Goal: Transaction & Acquisition: Purchase product/service

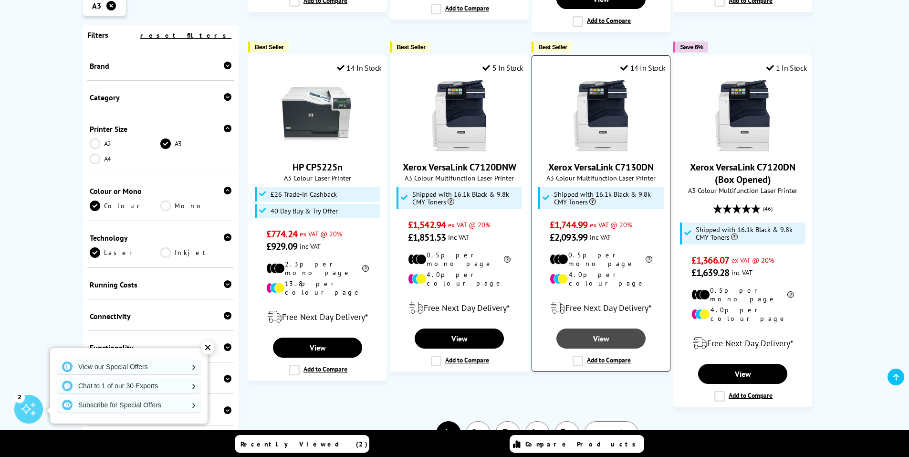
scroll to position [1208, 0]
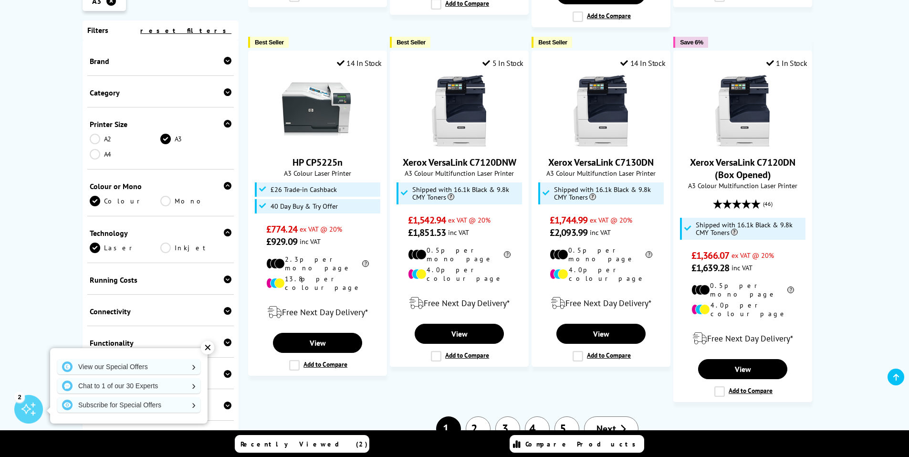
click at [227, 338] on icon at bounding box center [228, 342] width 8 height 8
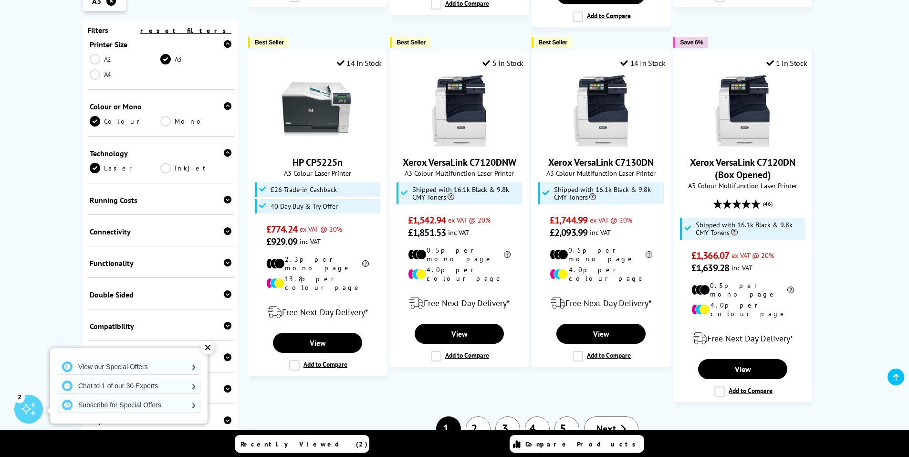
scroll to position [111, 0]
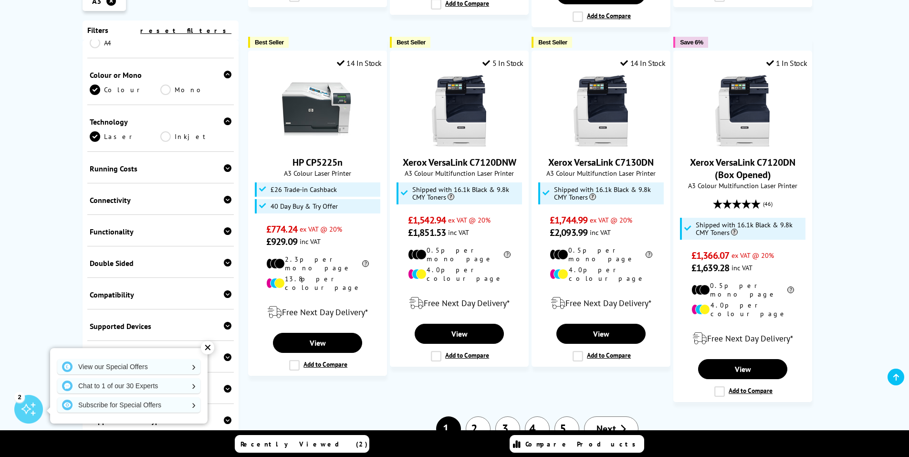
click at [225, 353] on icon at bounding box center [228, 357] width 8 height 8
click at [108, 367] on link "A3" at bounding box center [125, 372] width 71 height 10
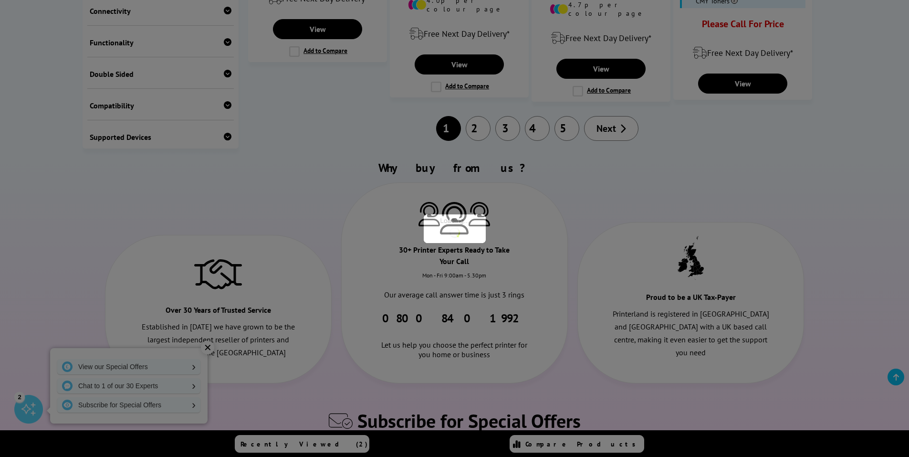
scroll to position [142, 0]
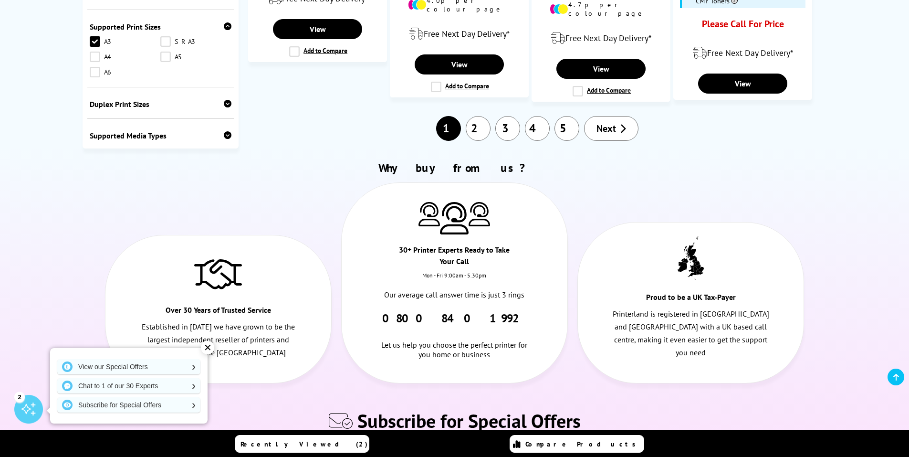
click at [96, 52] on link "A4" at bounding box center [125, 57] width 71 height 10
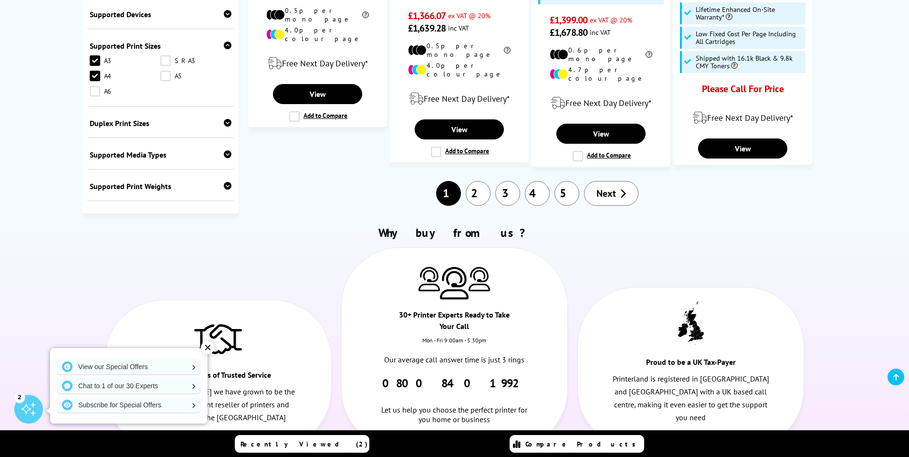
scroll to position [1129, 0]
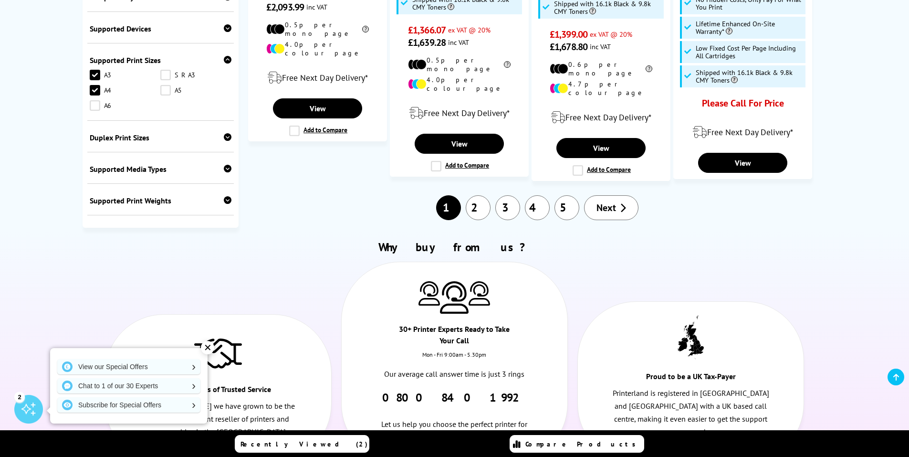
click at [163, 85] on link "A5" at bounding box center [195, 90] width 71 height 10
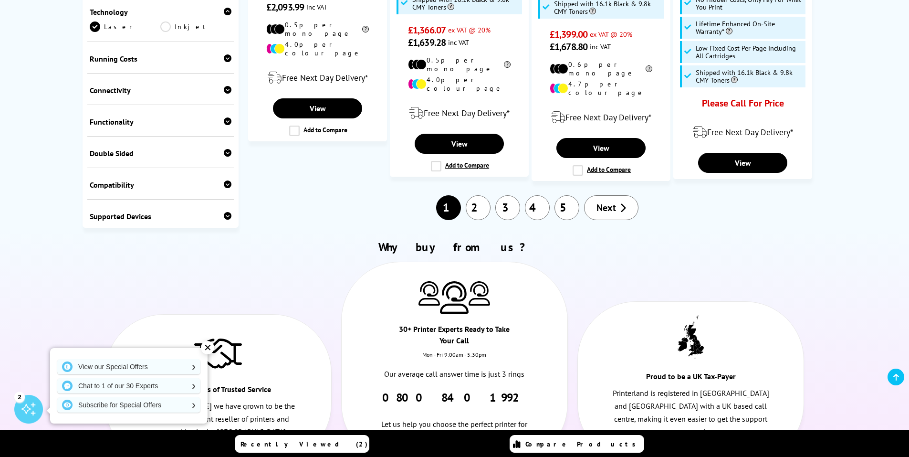
scroll to position [249, 0]
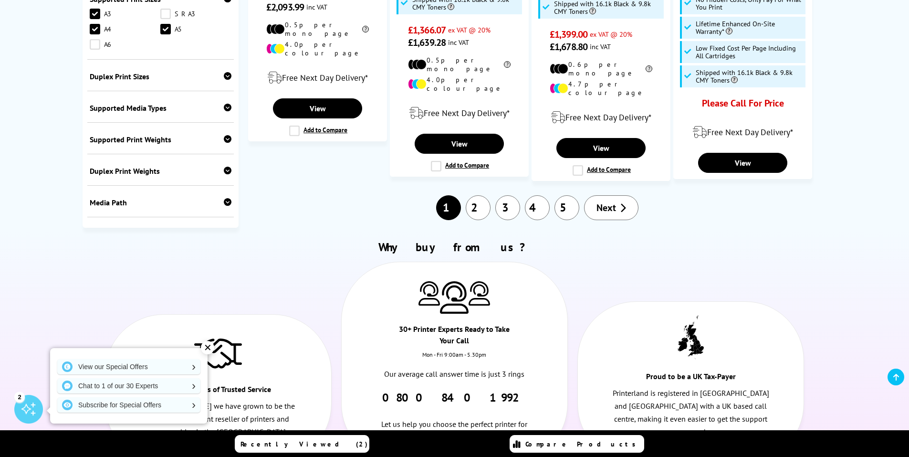
click at [97, 39] on link "A6" at bounding box center [125, 44] width 71 height 10
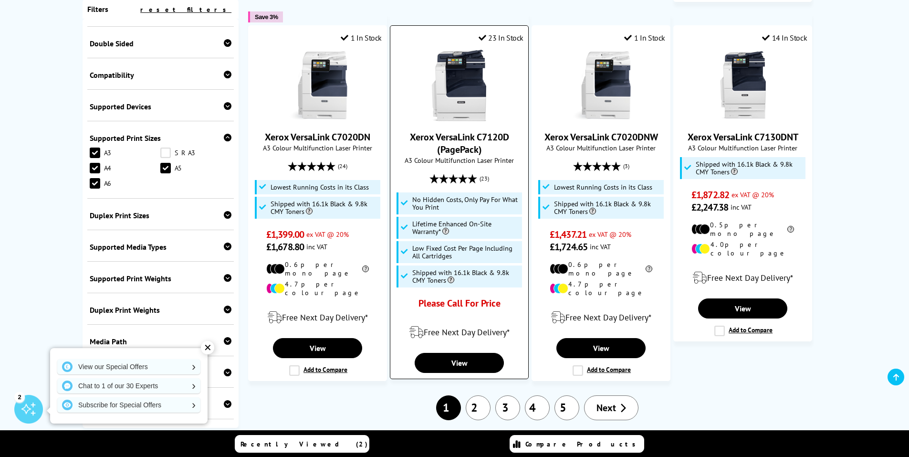
scroll to position [906, 0]
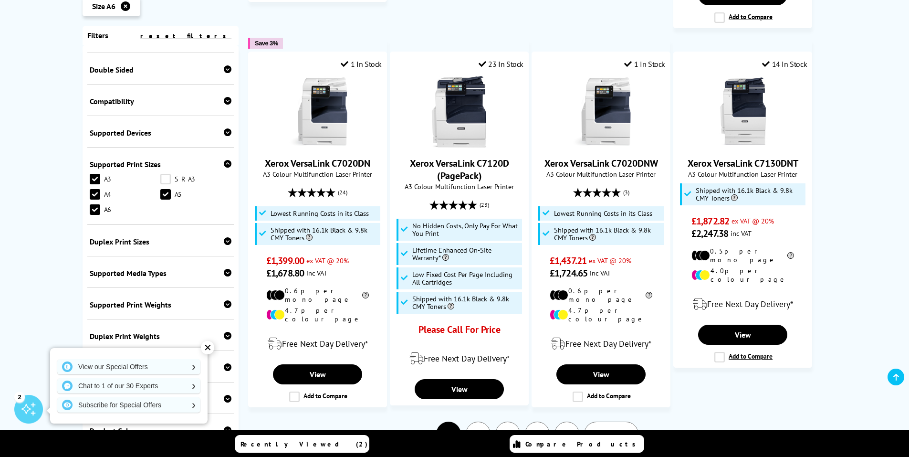
click at [479, 421] on link "2" at bounding box center [478, 433] width 25 height 25
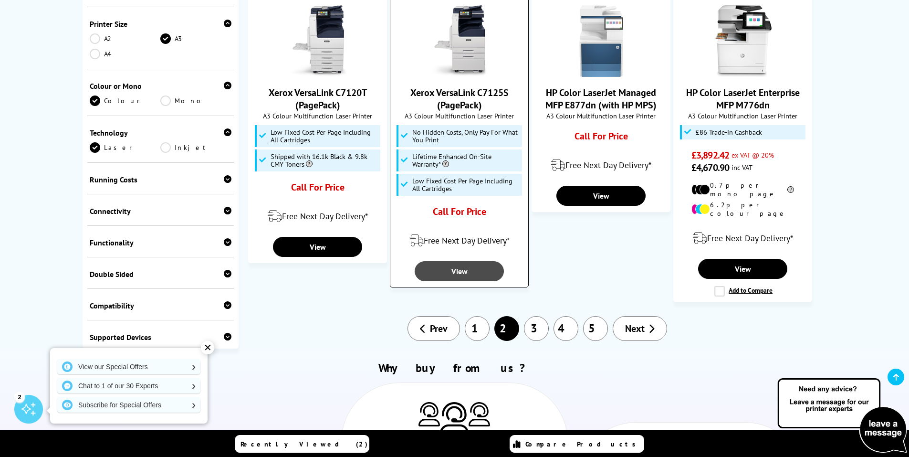
scroll to position [843, 0]
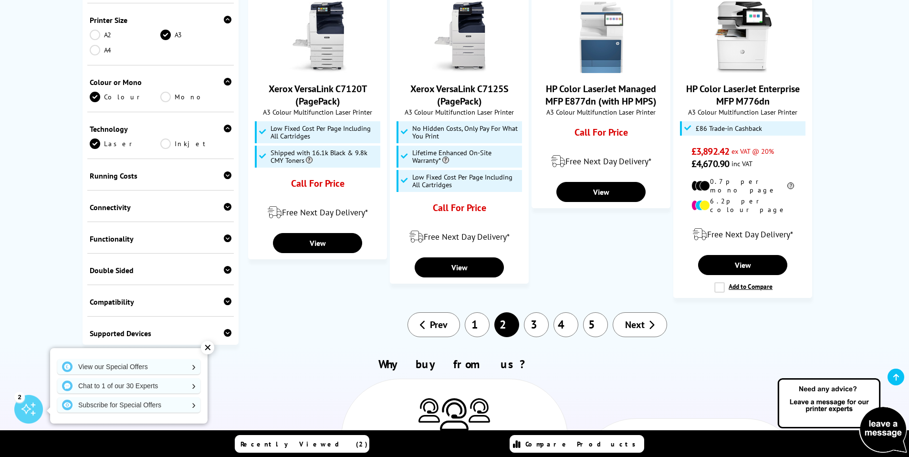
click at [535, 312] on link "3" at bounding box center [536, 324] width 25 height 25
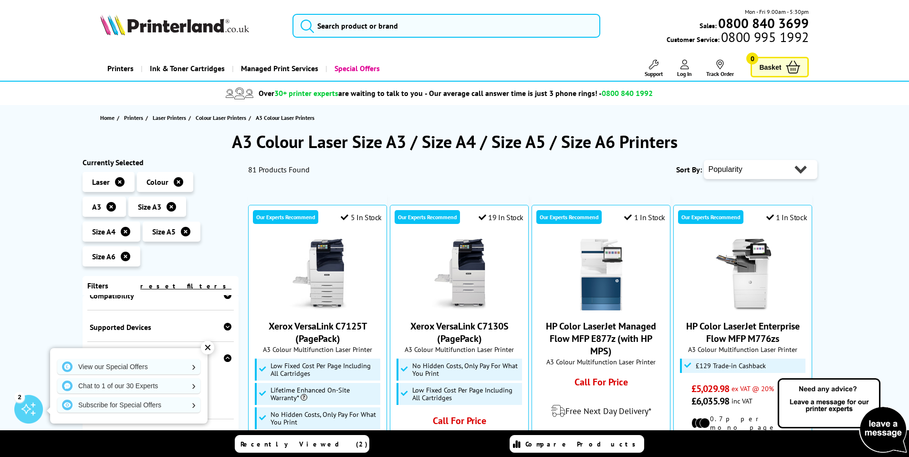
scroll to position [366, 0]
click at [204, 347] on div "✕" at bounding box center [207, 347] width 13 height 13
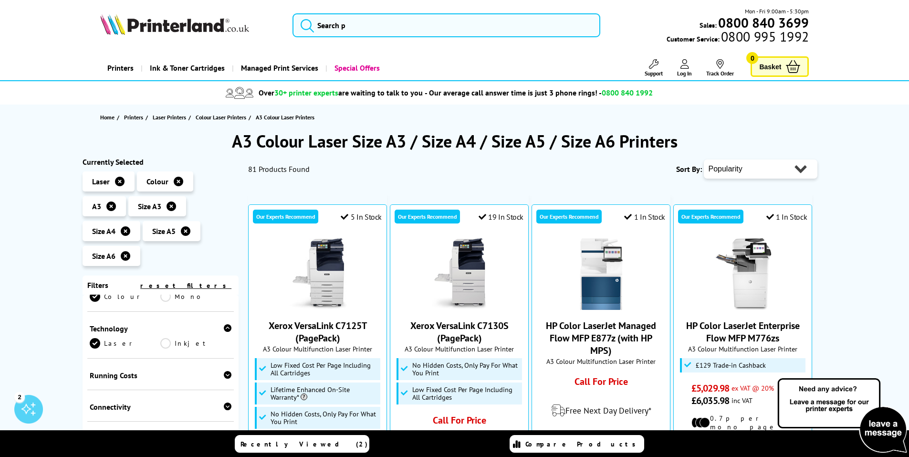
scroll to position [0, 0]
click at [778, 166] on select "Popularity Rating Price - Low to High Price - High to Low Running Costs - Low t…" at bounding box center [761, 169] width 114 height 19
select select "Price Ascending"
click at [704, 160] on select "Popularity Rating Price - Low to High Price - High to Low Running Costs - Low t…" at bounding box center [761, 169] width 114 height 19
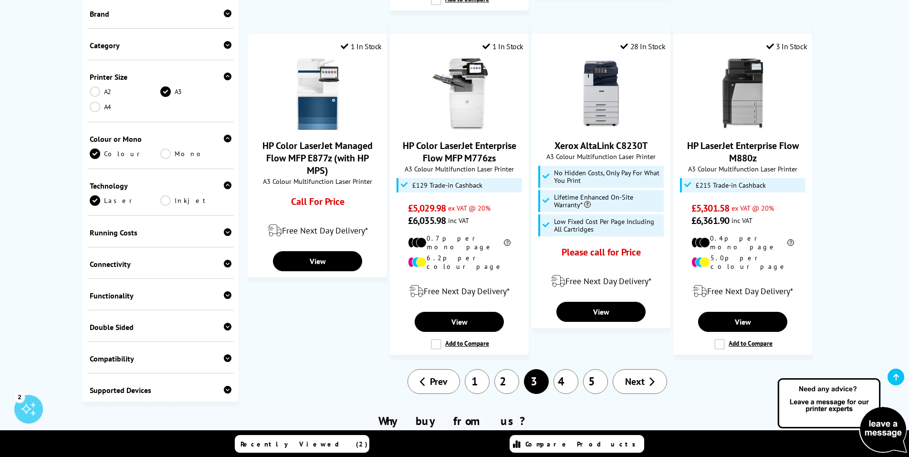
scroll to position [938, 0]
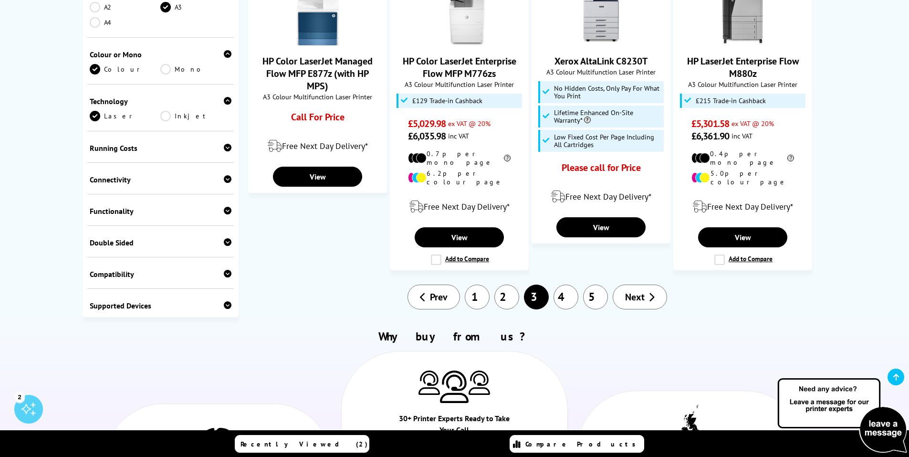
click at [473, 284] on link "1" at bounding box center [477, 296] width 25 height 25
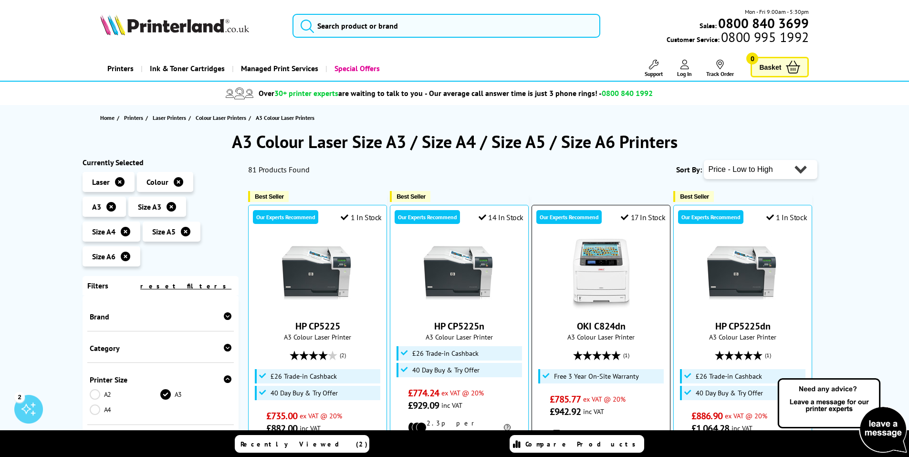
click at [607, 288] on img at bounding box center [601, 275] width 72 height 72
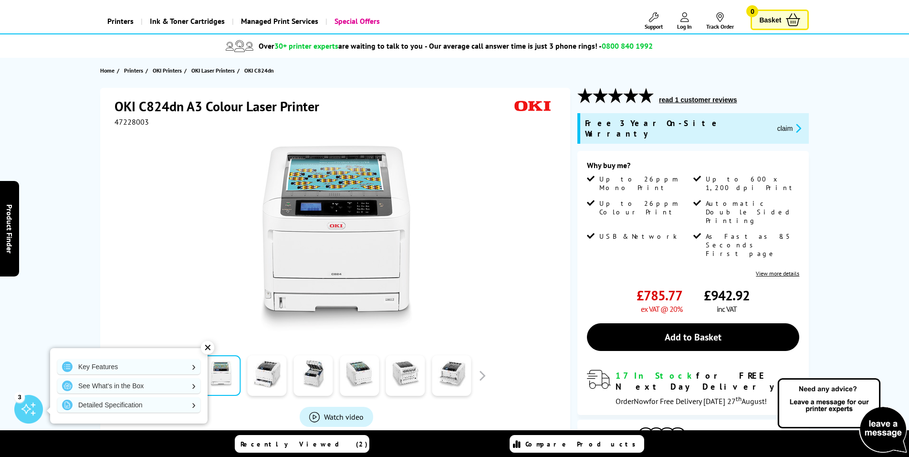
scroll to position [48, 0]
click at [404, 375] on link at bounding box center [405, 374] width 39 height 41
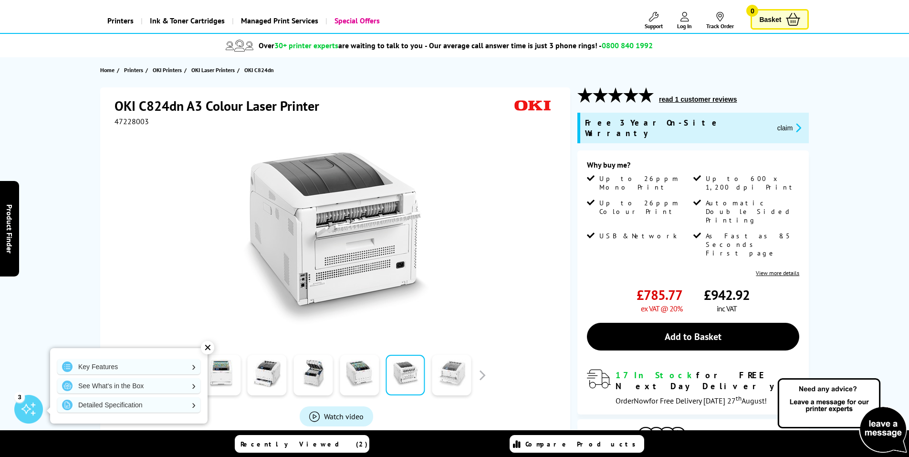
click at [452, 373] on link at bounding box center [451, 374] width 39 height 41
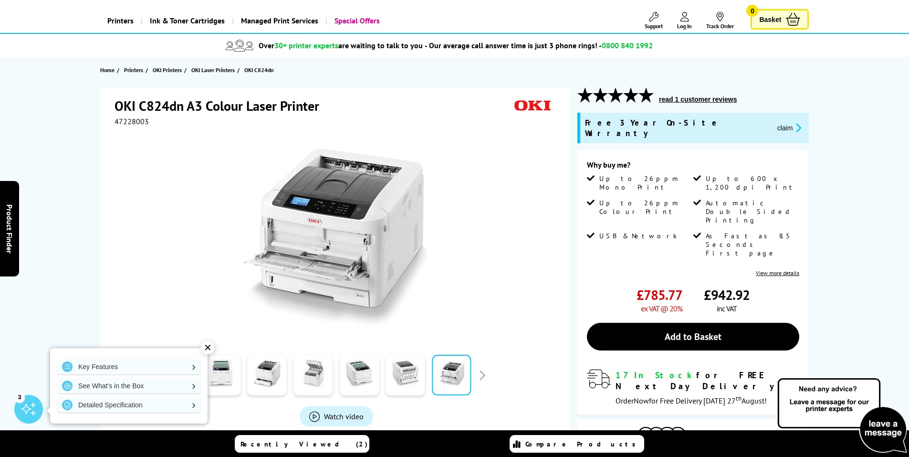
click at [321, 372] on link at bounding box center [312, 374] width 39 height 41
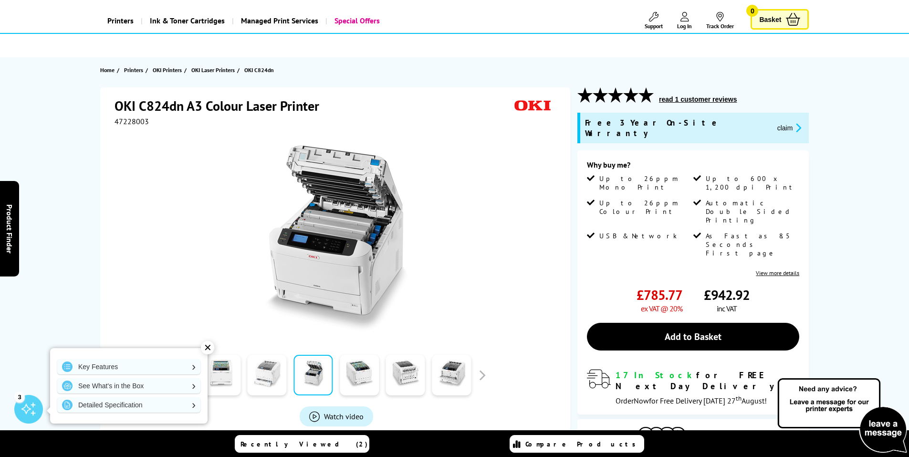
click at [268, 374] on link at bounding box center [267, 374] width 39 height 41
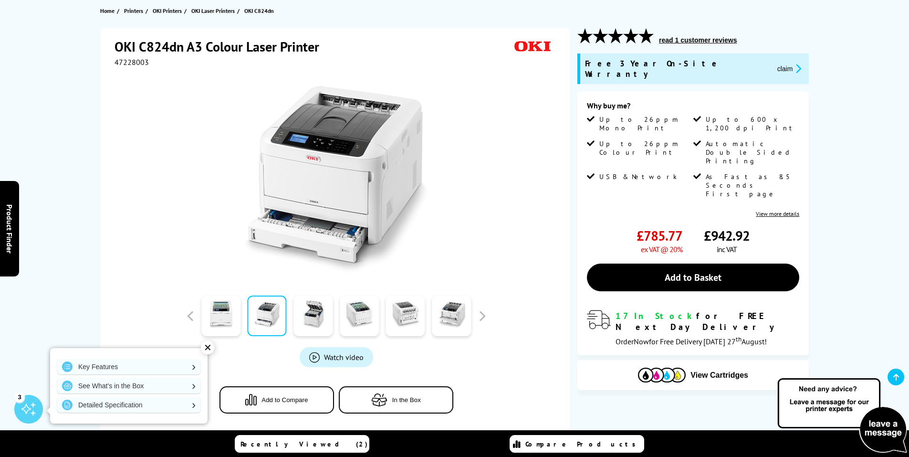
scroll to position [127, 0]
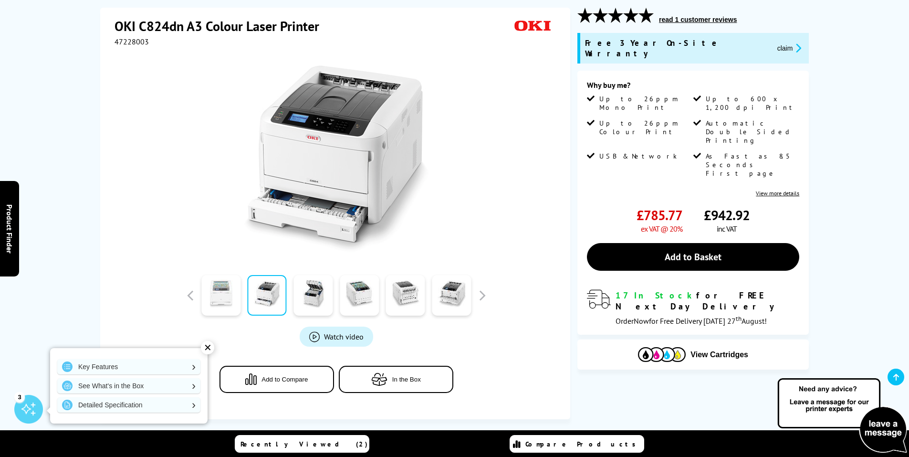
click at [227, 301] on link at bounding box center [220, 295] width 39 height 41
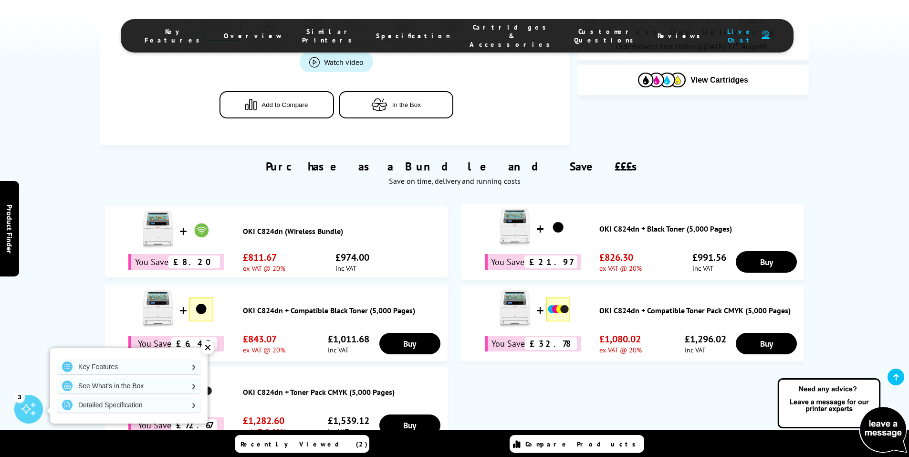
scroll to position [414, 0]
